Goal: Find specific page/section: Find specific page/section

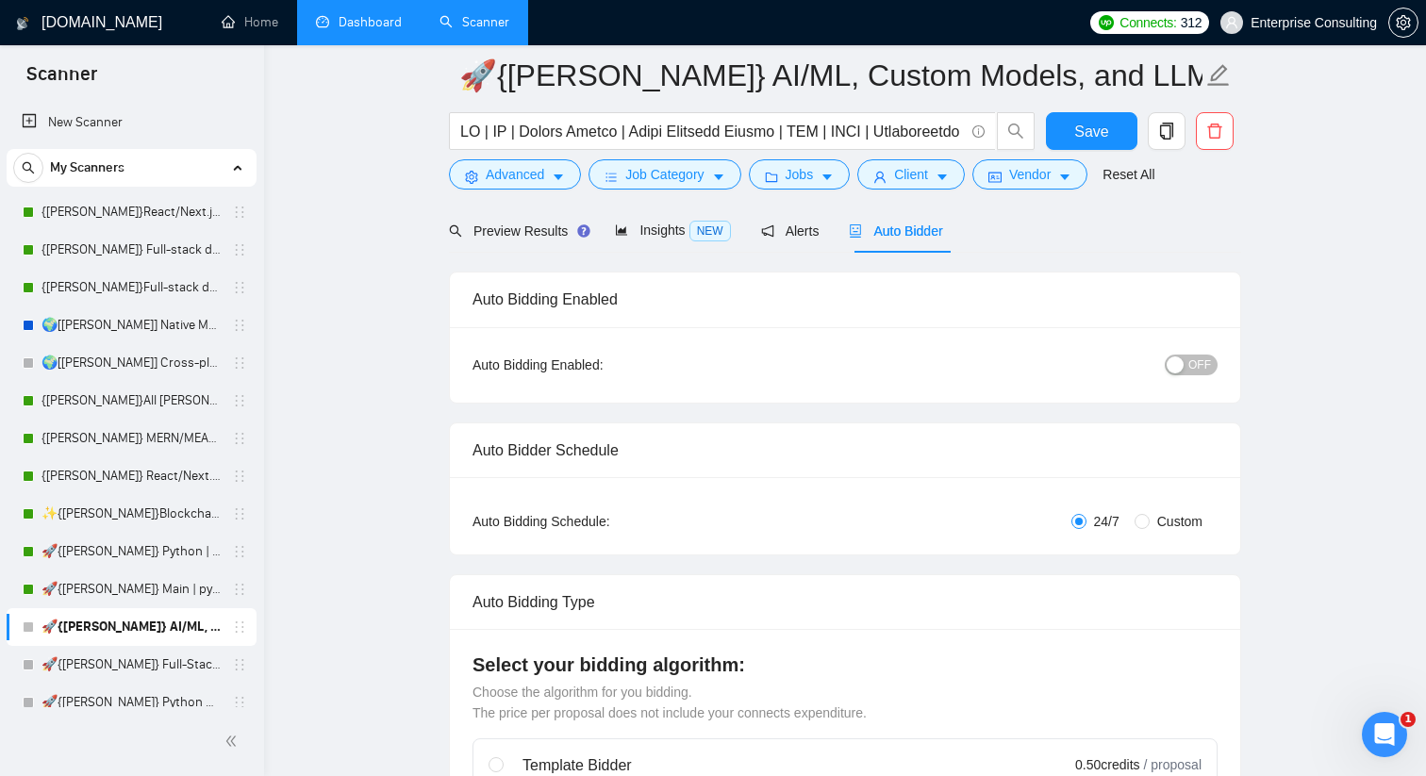
click at [348, 25] on link "Dashboard" at bounding box center [359, 22] width 86 height 16
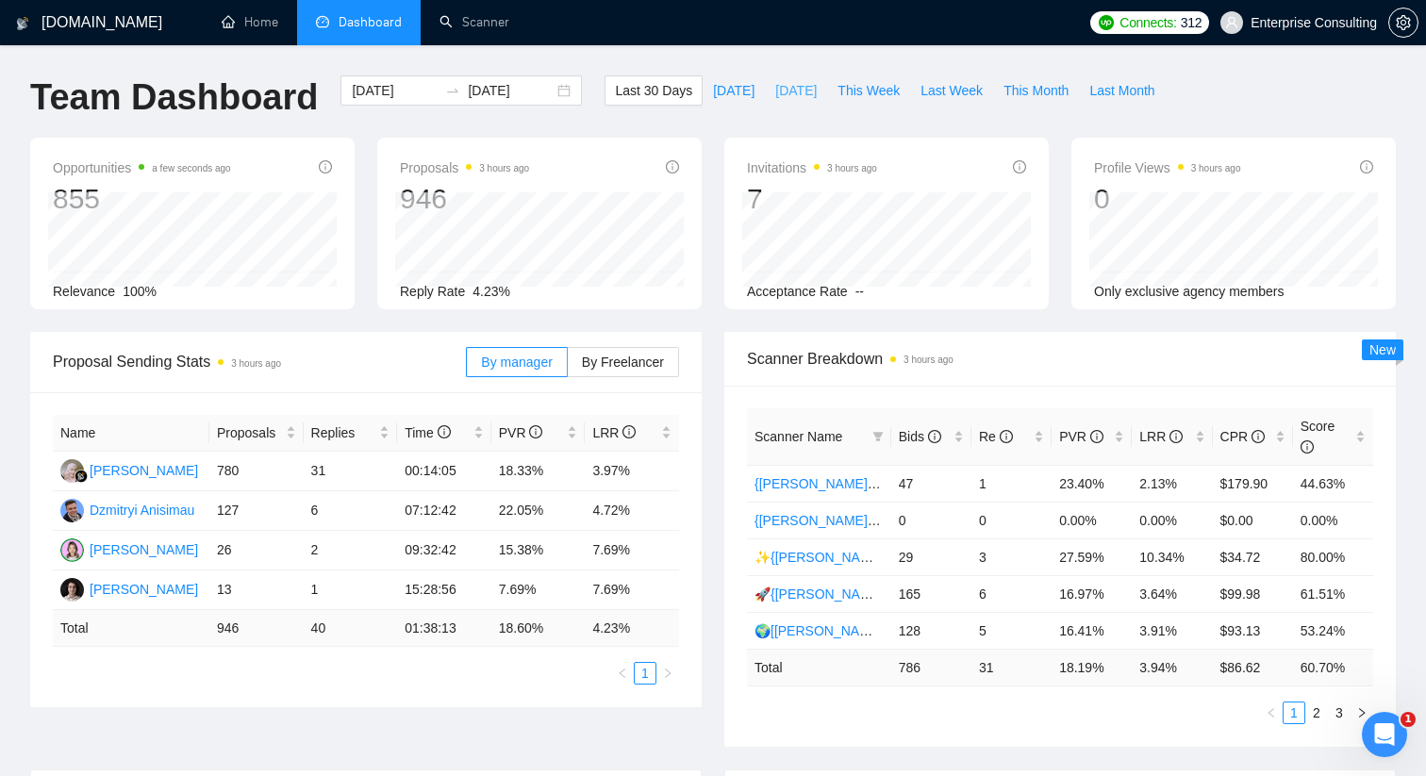
click at [784, 95] on span "[DATE]" at bounding box center [796, 90] width 42 height 21
type input "[DATE]"
